Goal: Complete application form

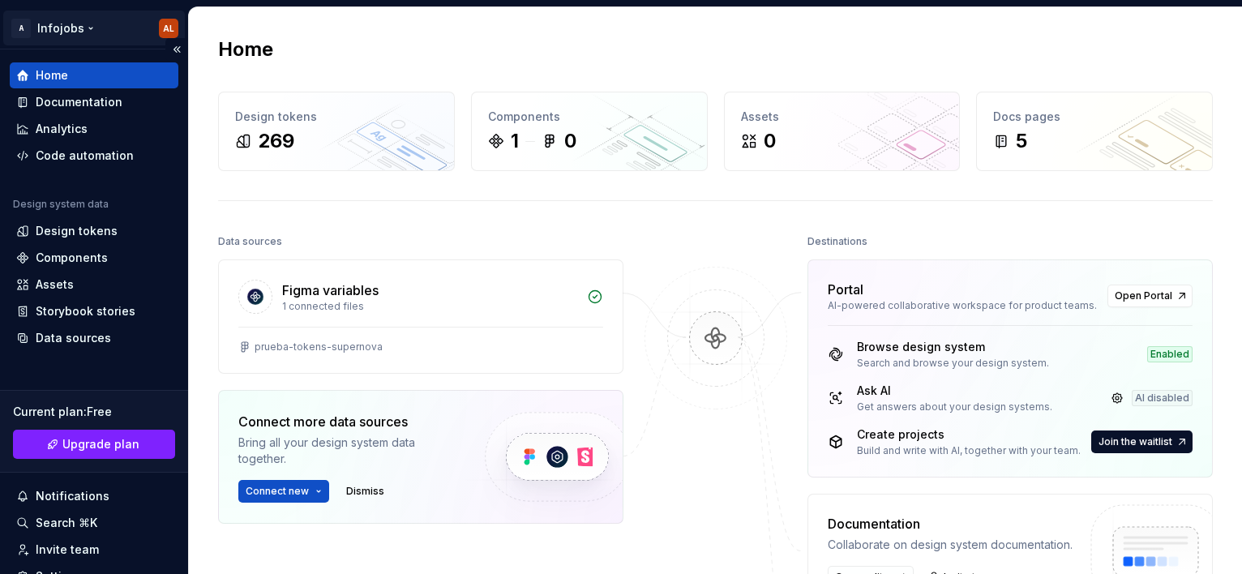
click at [157, 25] on html "A Infojobs AL Home Documentation Analytics Code automation Design system data D…" at bounding box center [621, 287] width 1242 height 574
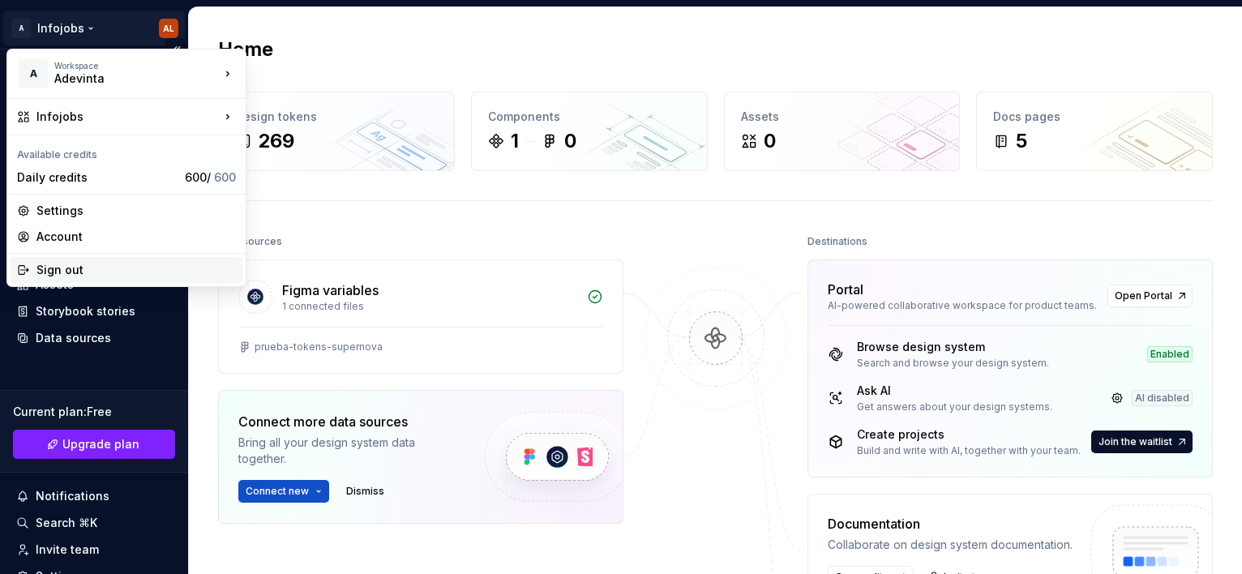
click at [63, 267] on div "Sign out" at bounding box center [135, 270] width 199 height 16
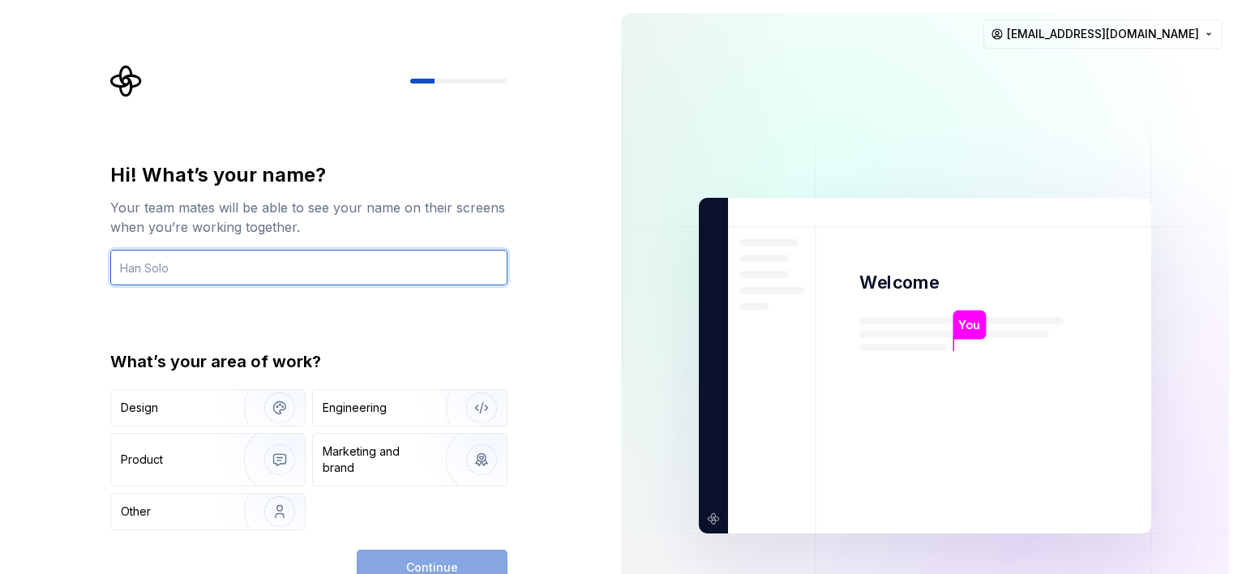
click at [139, 264] on input "text" at bounding box center [308, 268] width 397 height 36
type input "Frontend"
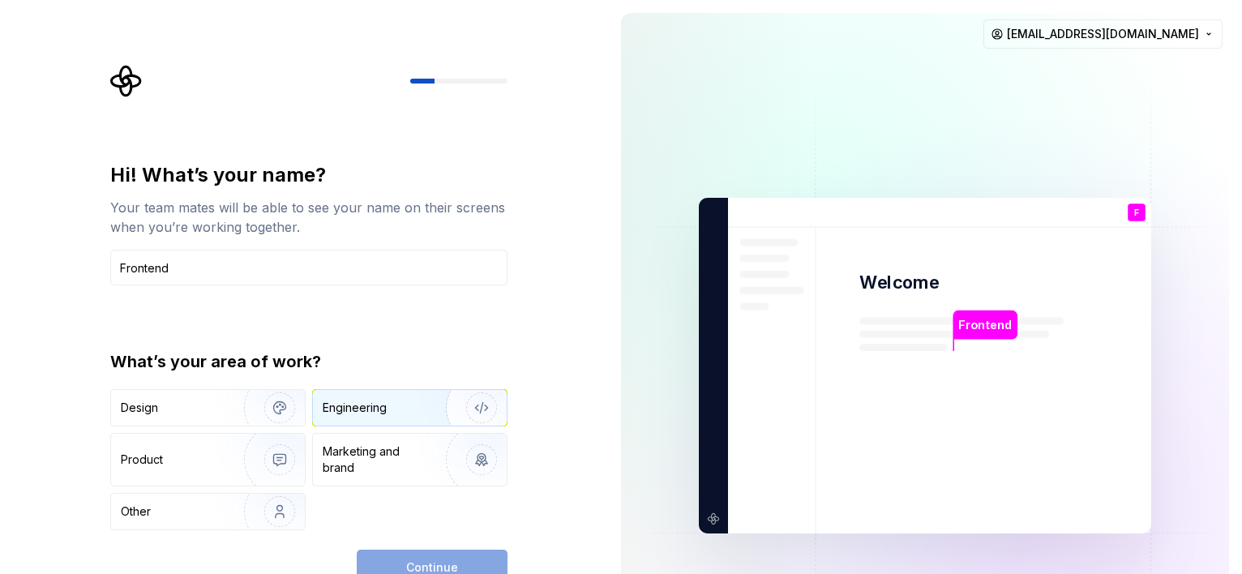
click at [391, 391] on div "Engineering" at bounding box center [410, 408] width 194 height 36
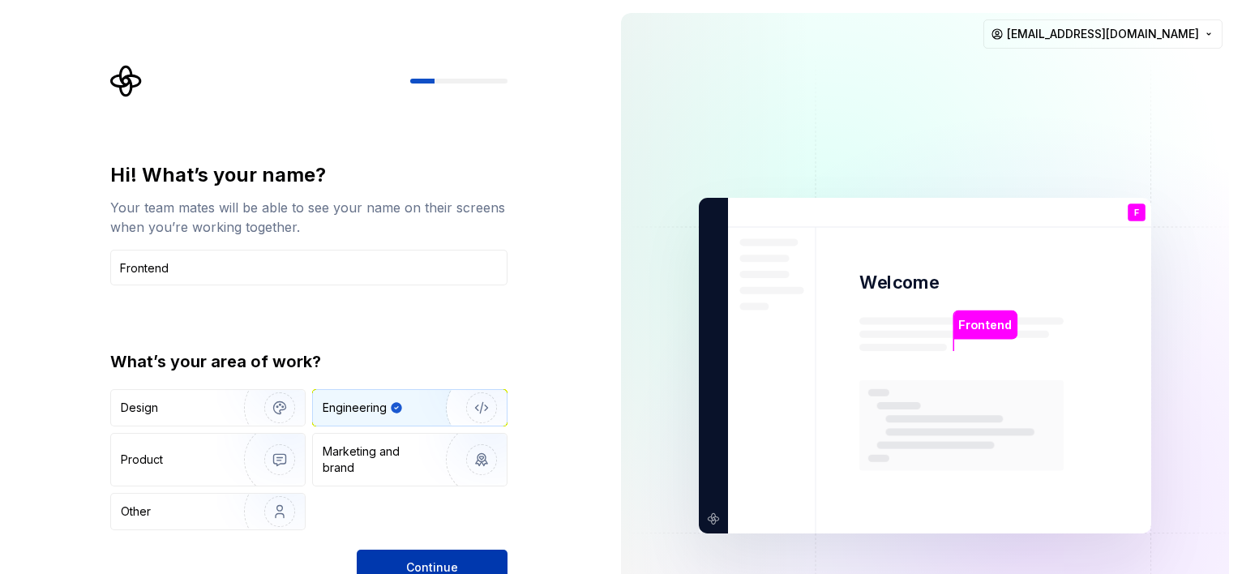
click at [400, 557] on button "Continue" at bounding box center [432, 567] width 151 height 36
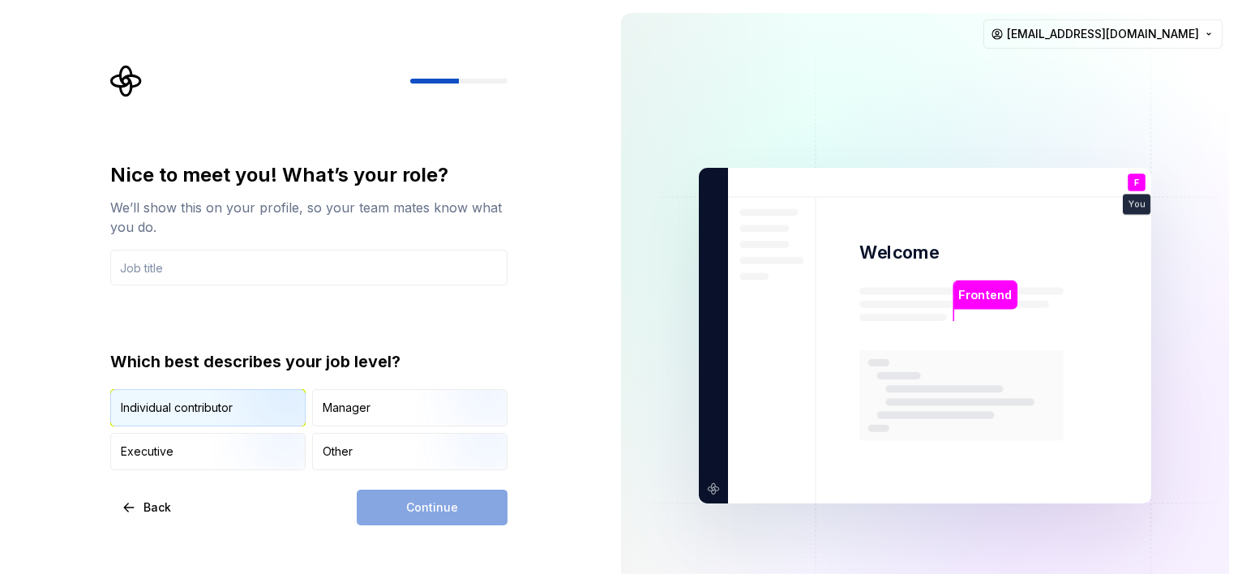
click at [208, 404] on div "Individual contributor" at bounding box center [177, 408] width 112 height 16
click at [430, 515] on div "Continue" at bounding box center [432, 508] width 151 height 36
click at [238, 262] on input "text" at bounding box center [308, 268] width 397 height 36
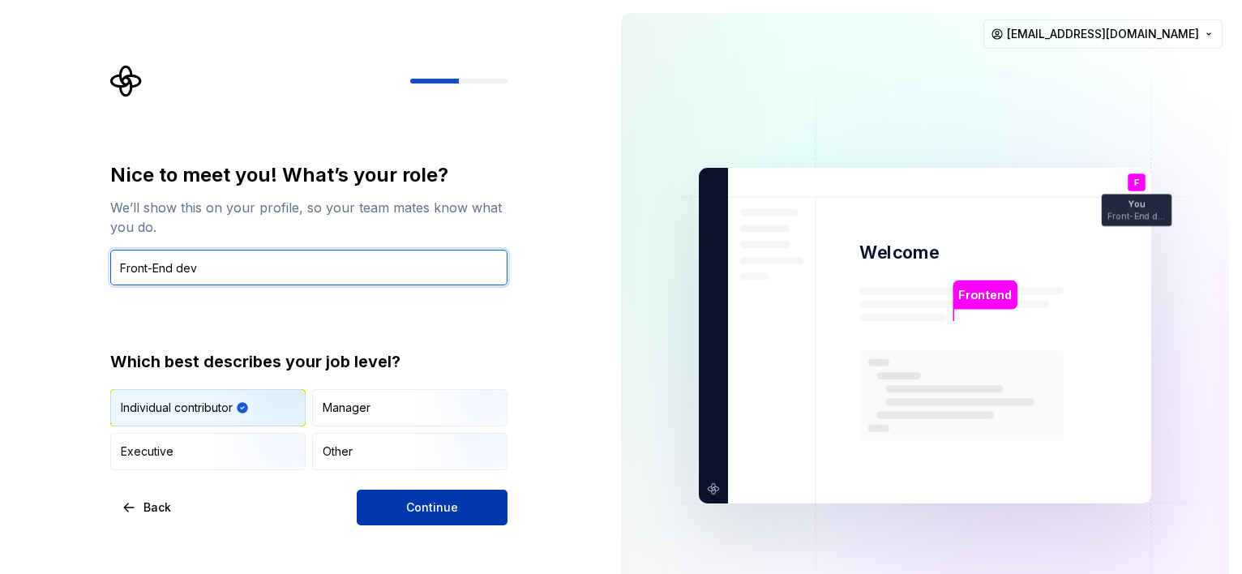
type input "Front-End dev"
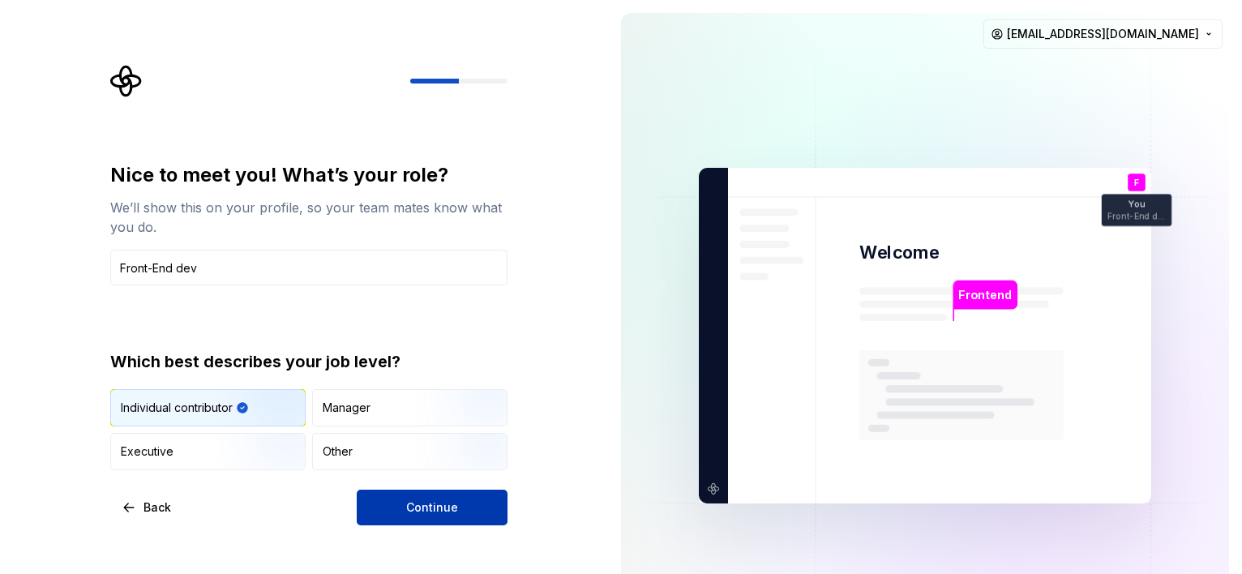
click at [432, 518] on button "Continue" at bounding box center [432, 508] width 151 height 36
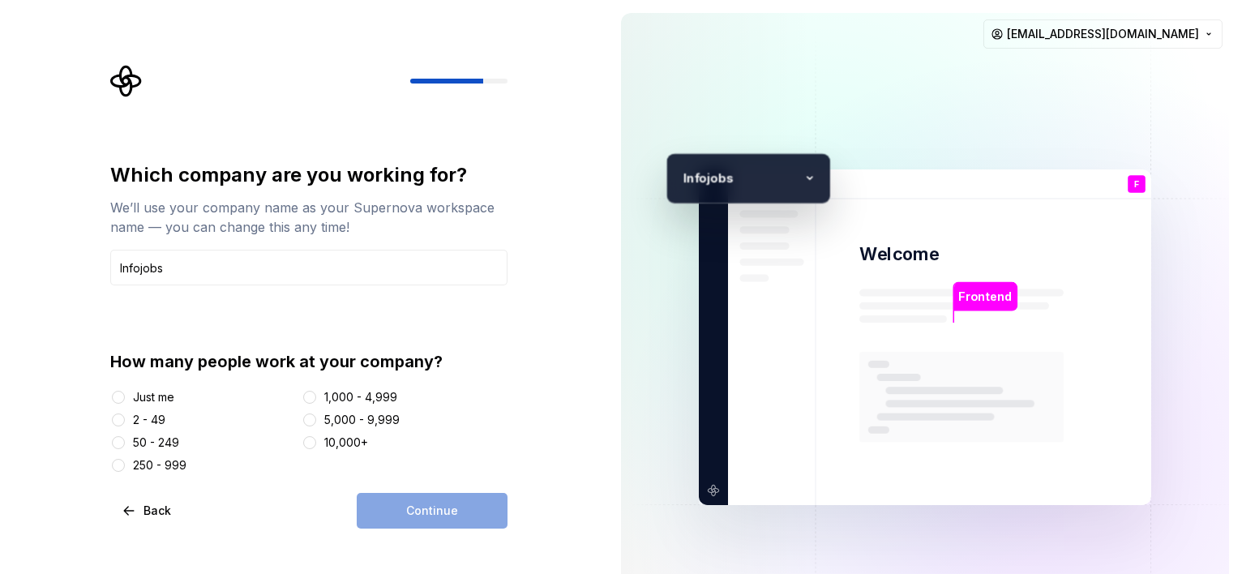
type input "Infojobs"
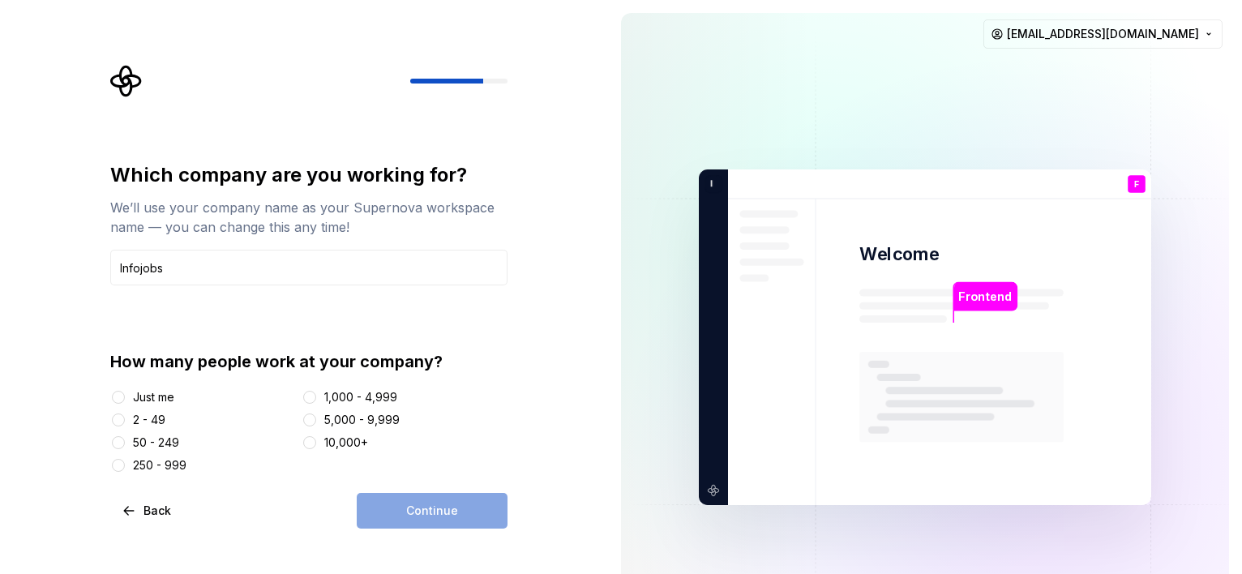
click at [147, 421] on div "2 - 49" at bounding box center [149, 420] width 32 height 16
click at [125, 421] on button "2 - 49" at bounding box center [118, 419] width 13 height 13
click at [453, 509] on span "Continue" at bounding box center [432, 510] width 52 height 16
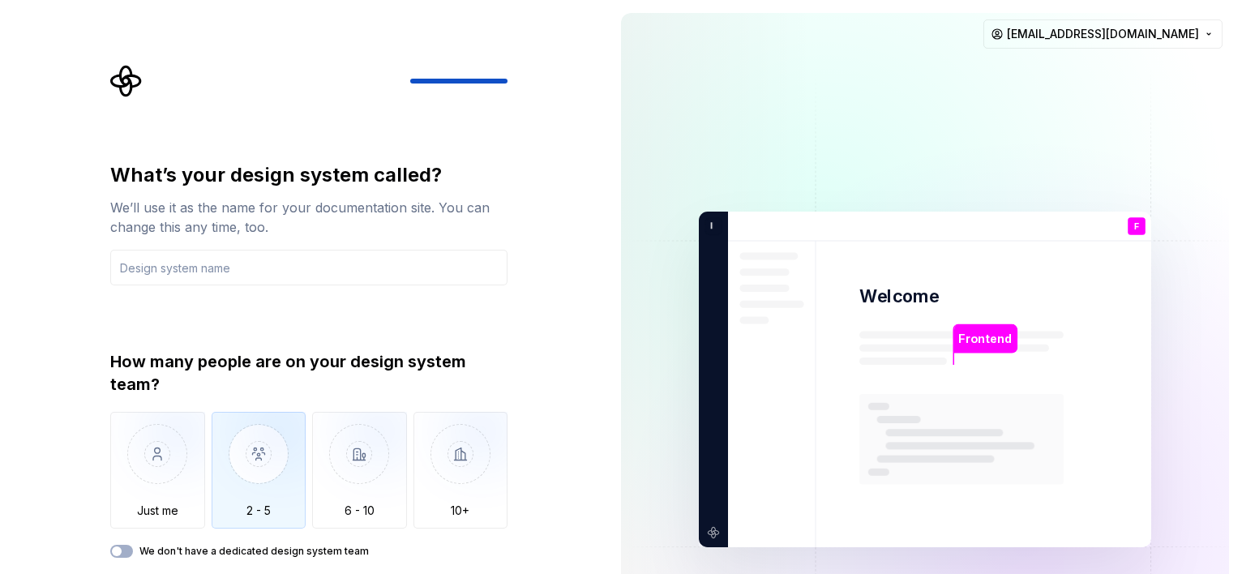
click at [261, 494] on img "button" at bounding box center [259, 466] width 95 height 109
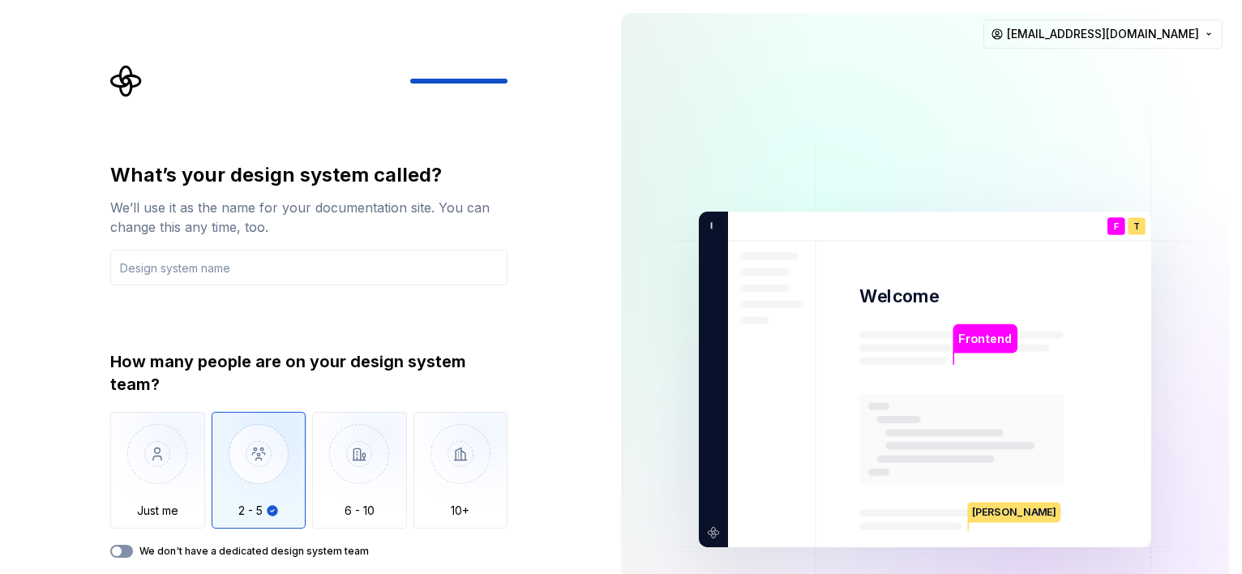
click at [113, 552] on span "button" at bounding box center [117, 551] width 10 height 10
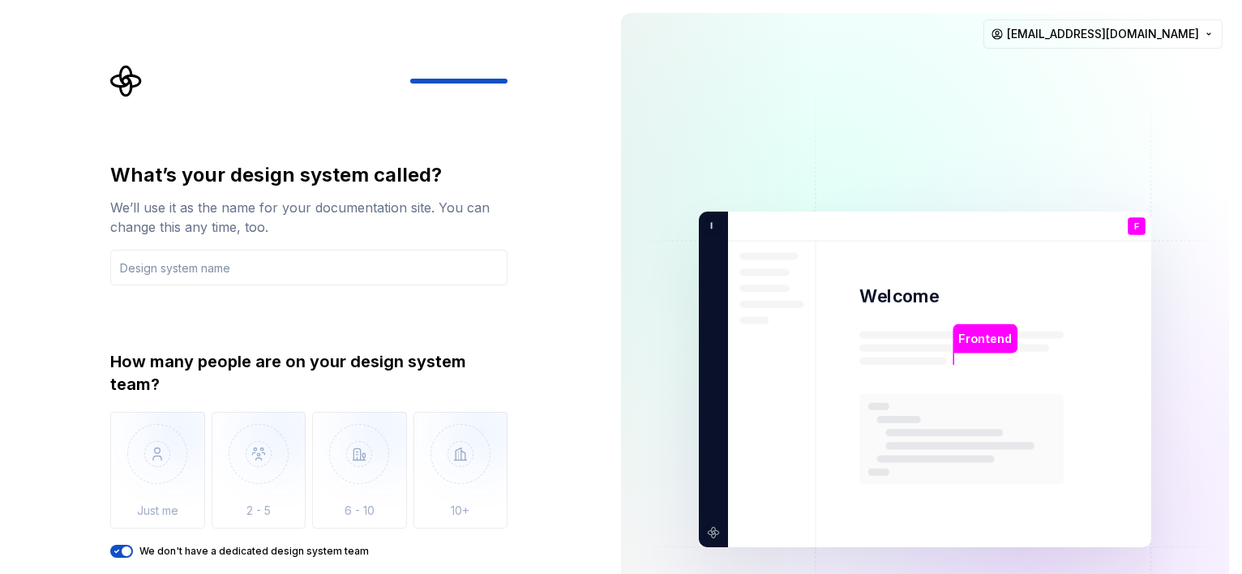
click at [567, 338] on div "What’s your design system called? We’ll use it as the name for your documentati…" at bounding box center [304, 379] width 608 height 759
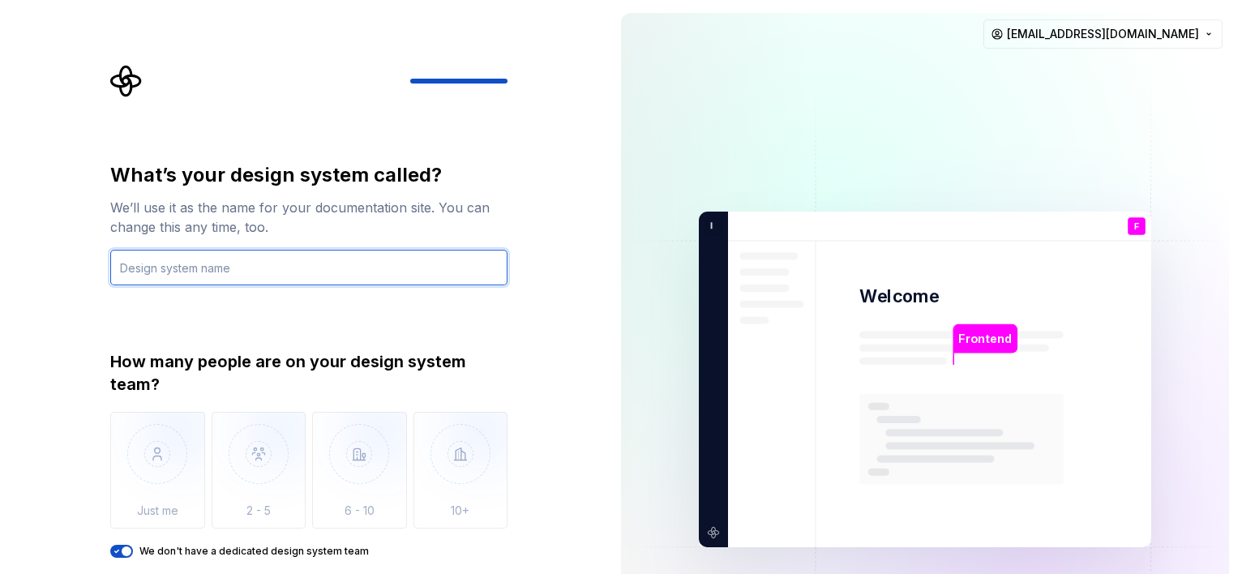
click at [221, 263] on input "text" at bounding box center [308, 268] width 397 height 36
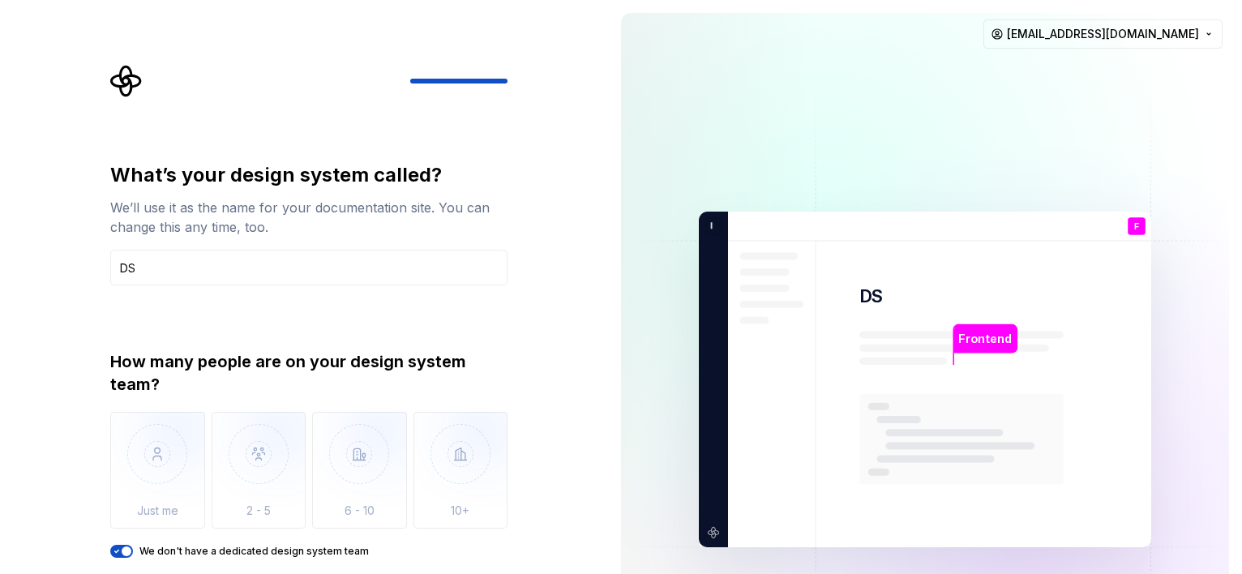
click at [559, 400] on div "What’s your design system called? We’ll use it as the name for your documentati…" at bounding box center [304, 379] width 608 height 759
click at [319, 261] on input "DS" at bounding box center [308, 268] width 397 height 36
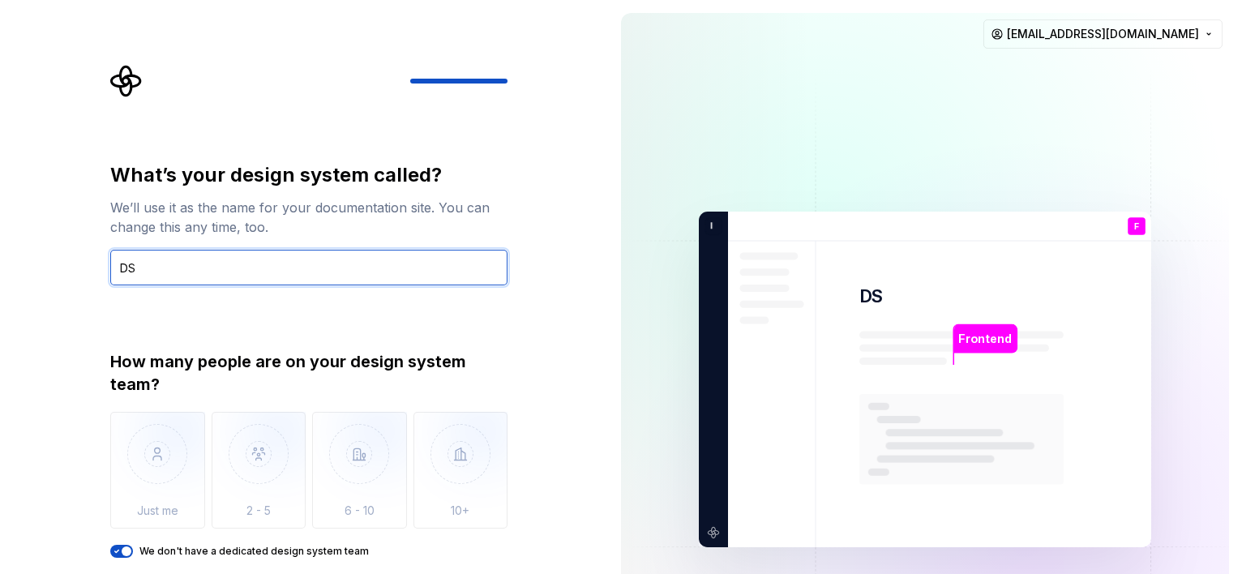
click at [209, 251] on input "DS" at bounding box center [308, 268] width 397 height 36
type input "[PERSON_NAME]"
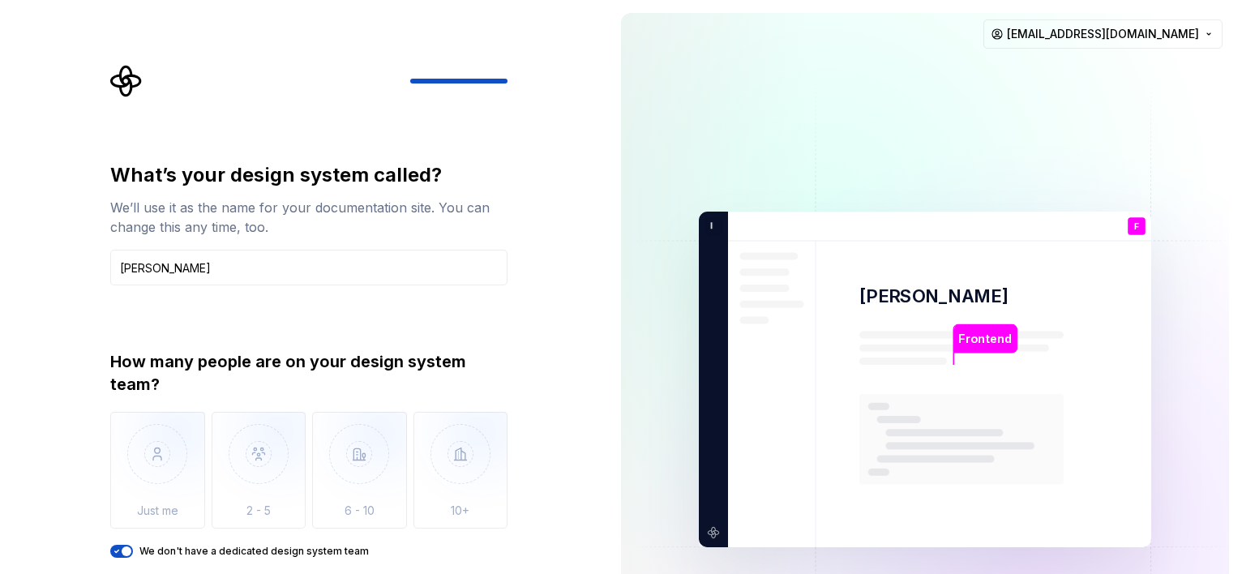
click at [280, 219] on div "We’ll use it as the name for your documentation site. You can change this any t…" at bounding box center [308, 217] width 397 height 39
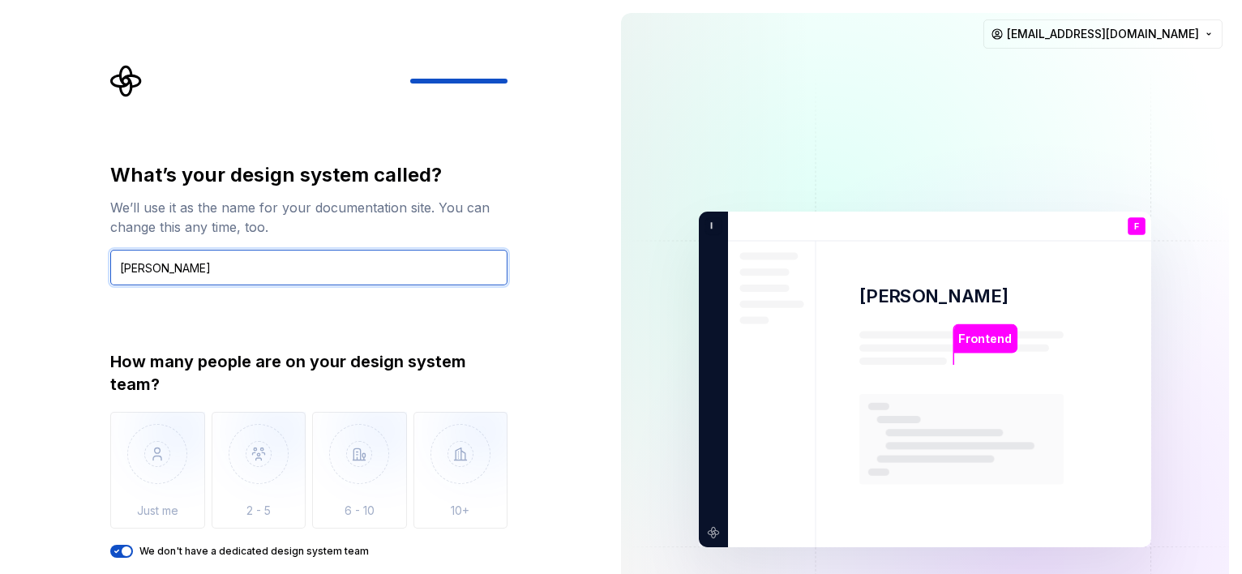
click at [229, 281] on input "[PERSON_NAME]" at bounding box center [308, 268] width 397 height 36
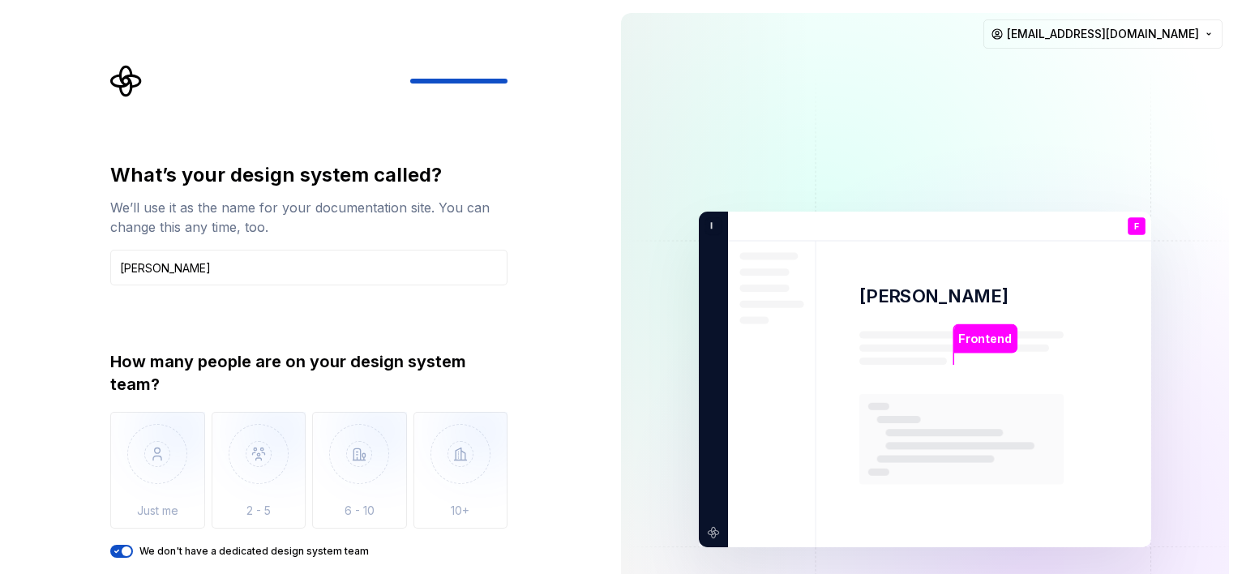
click at [118, 549] on icon "button" at bounding box center [116, 551] width 13 height 10
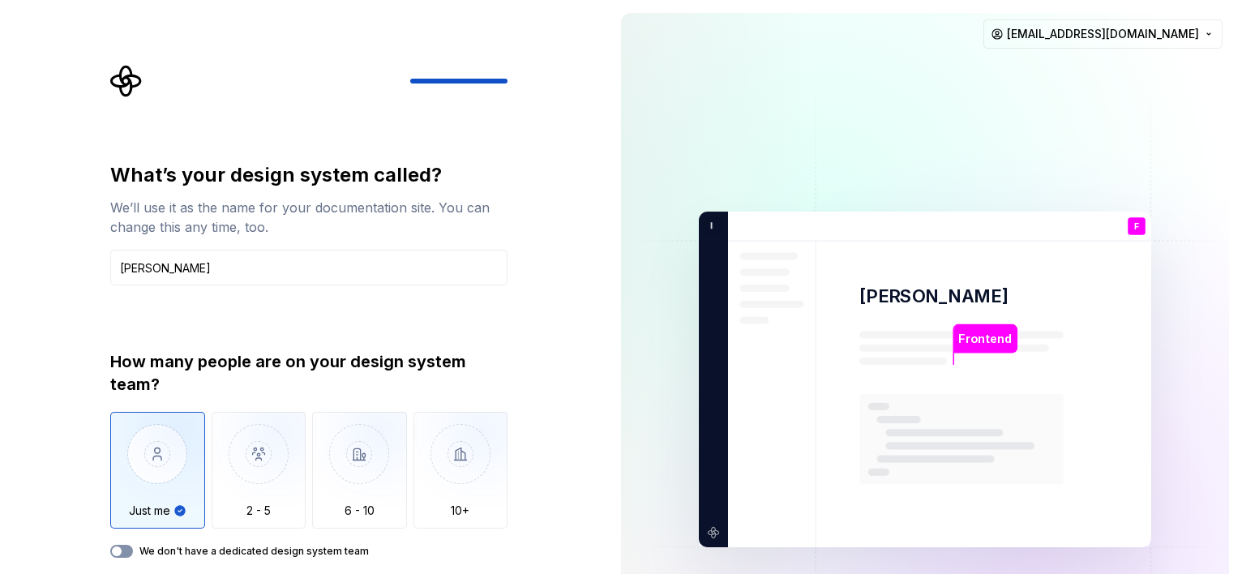
click at [118, 549] on span "button" at bounding box center [117, 551] width 10 height 10
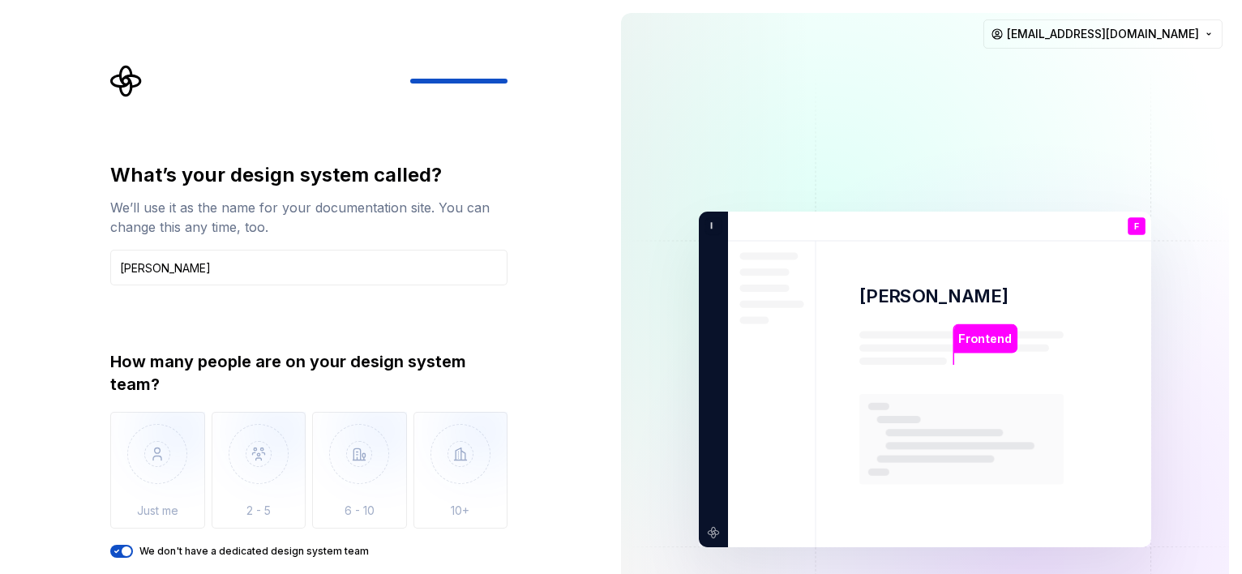
click at [379, 319] on div "What’s your design system called? We’ll use it as the name for your documentati…" at bounding box center [308, 360] width 397 height 396
